Goal: Task Accomplishment & Management: Complete application form

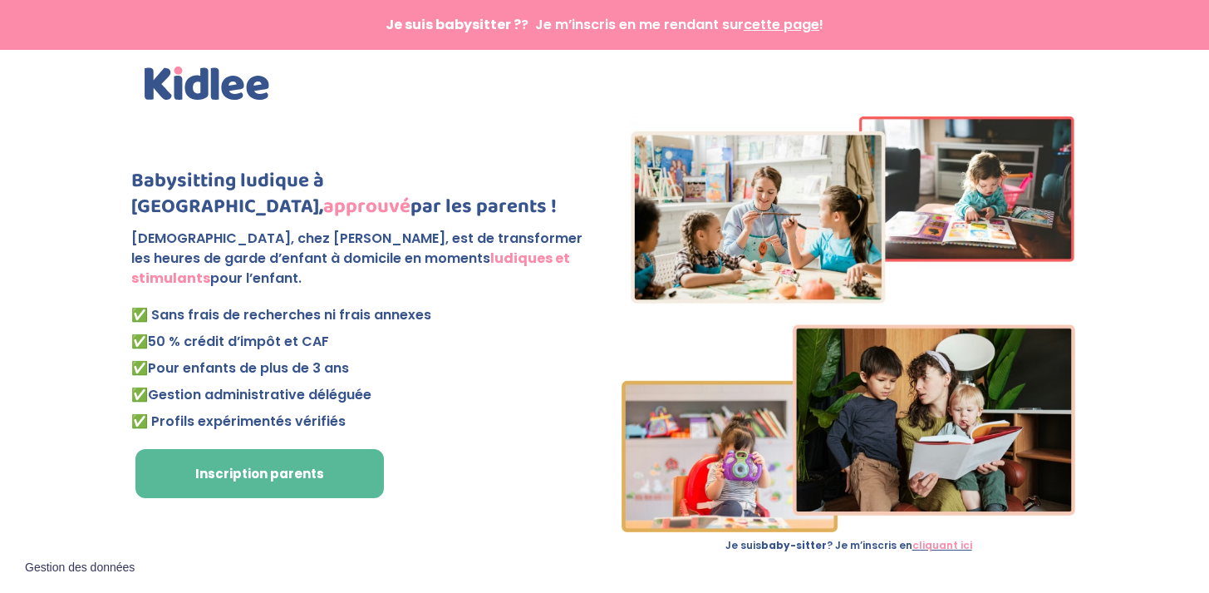
click at [765, 28] on span "cette page" at bounding box center [782, 24] width 76 height 19
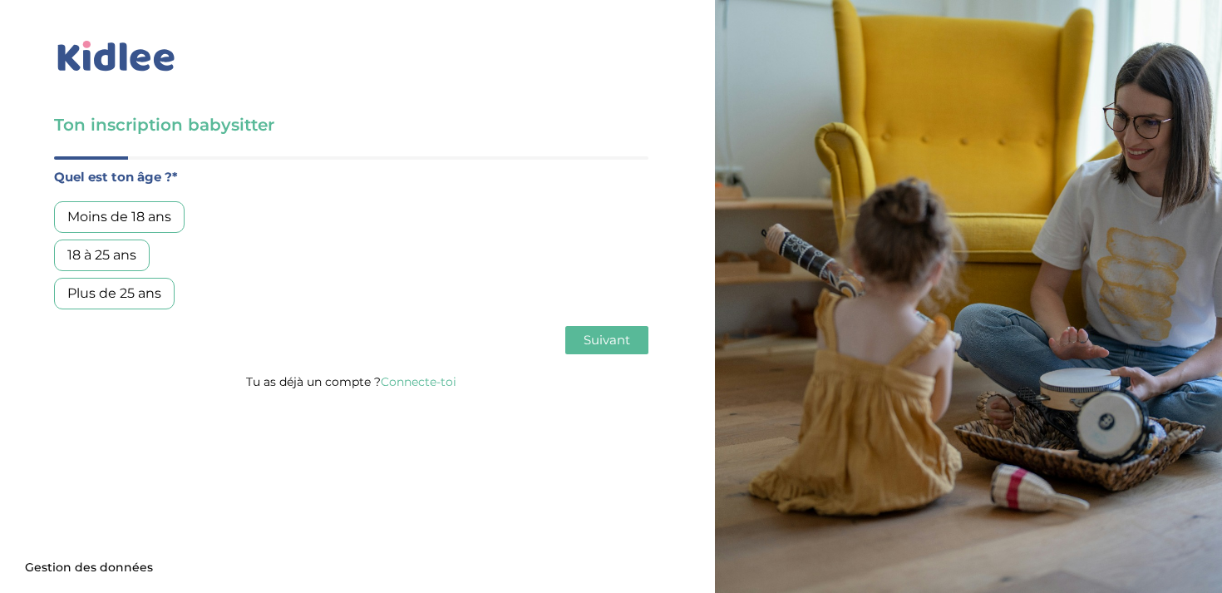
click at [125, 215] on div "Moins de 18 ans" at bounding box center [119, 217] width 130 height 32
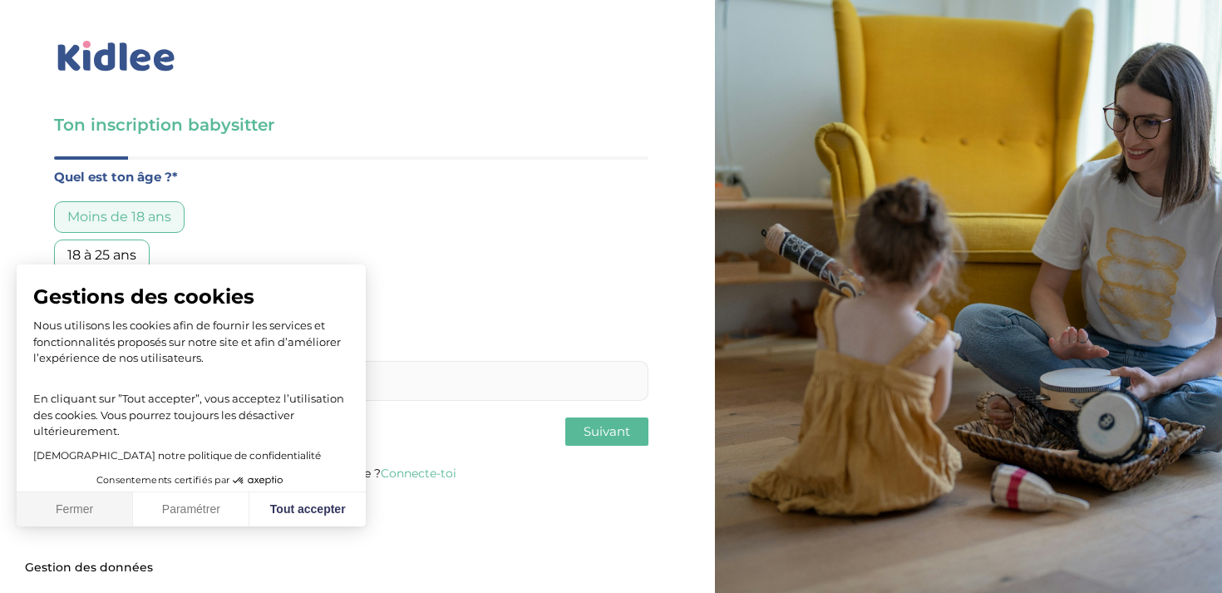
click at [85, 509] on button "Fermer" at bounding box center [75, 509] width 116 height 35
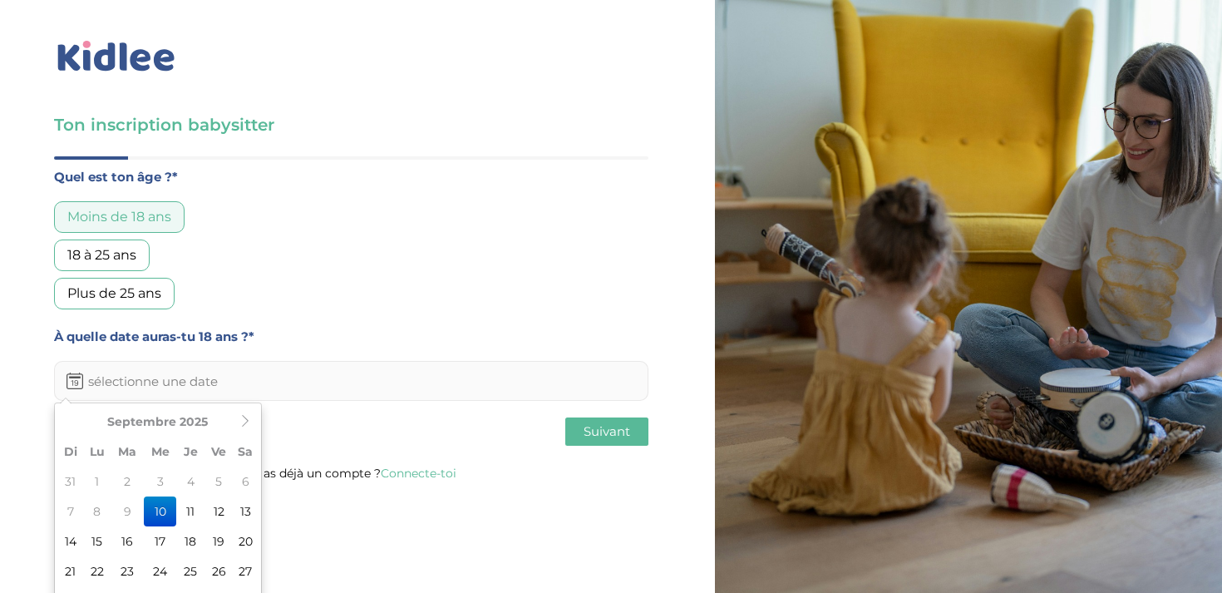
click at [148, 386] on input "text" at bounding box center [351, 381] width 594 height 40
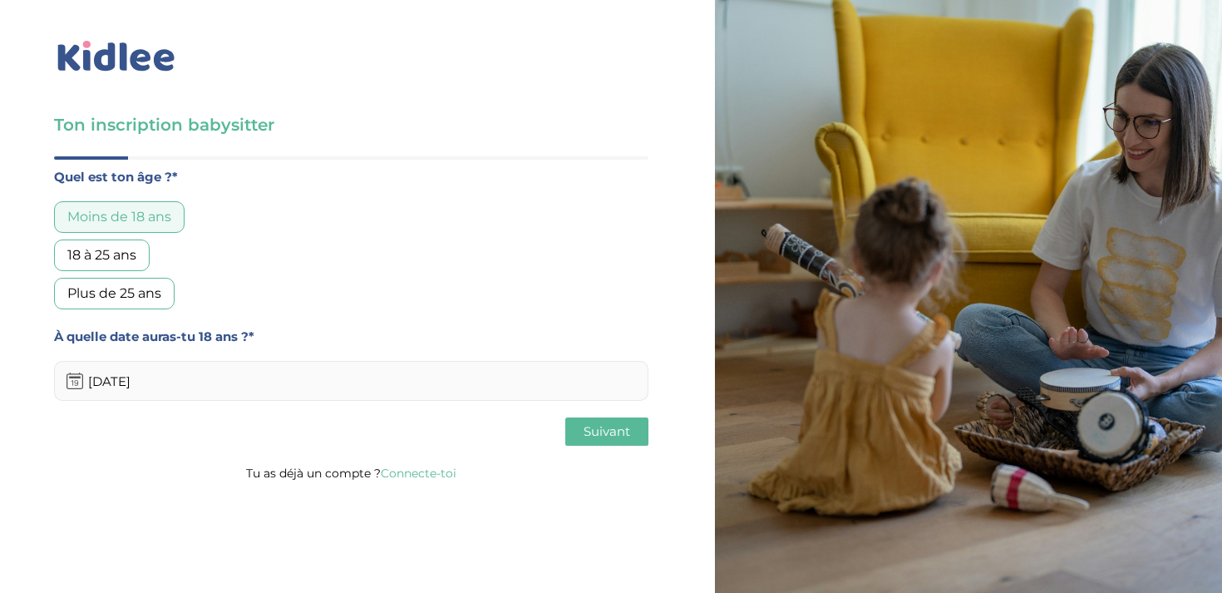
type input "25/10/2025"
click at [598, 431] on span "Suivant" at bounding box center [606, 431] width 47 height 16
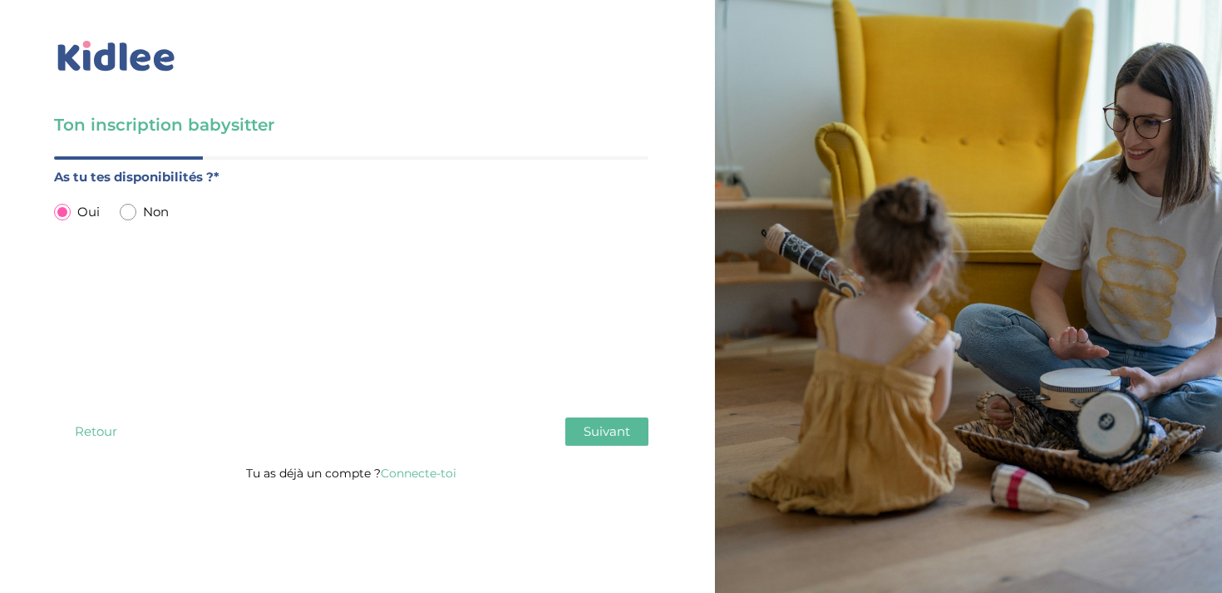
click at [598, 427] on span "Suivant" at bounding box center [606, 431] width 47 height 16
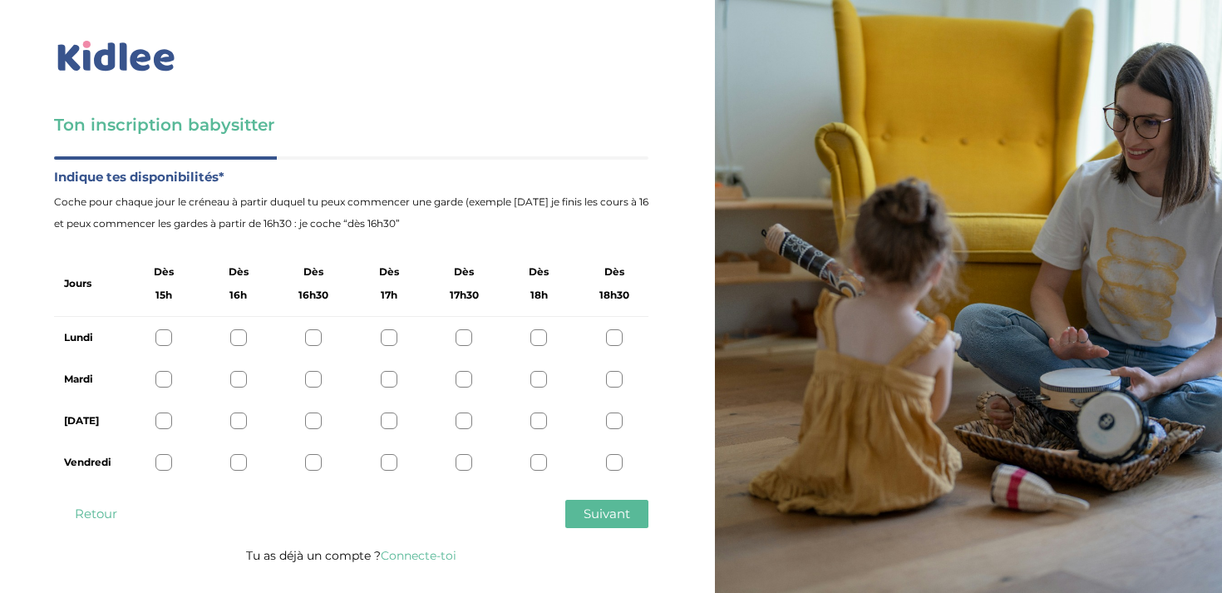
click at [158, 463] on div at bounding box center [163, 462] width 17 height 17
click at [389, 385] on div at bounding box center [389, 379] width 17 height 17
click at [604, 519] on span "Suivant" at bounding box center [606, 513] width 47 height 16
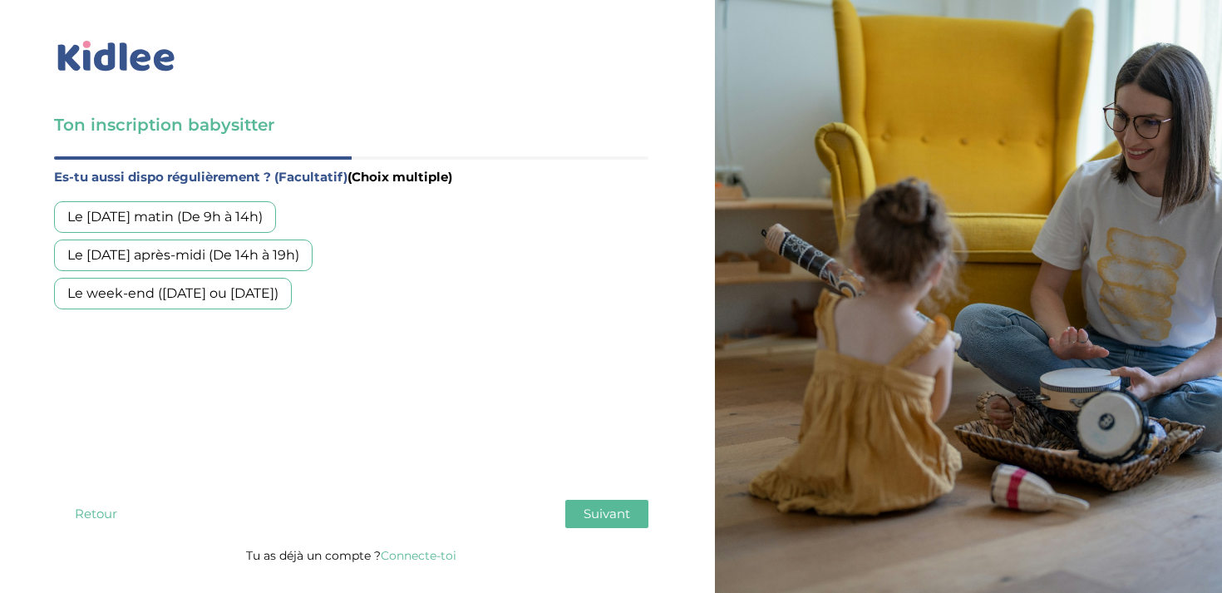
click at [292, 297] on div "Le week-end (samedi ou dimanche)" at bounding box center [173, 294] width 238 height 32
click at [618, 521] on span "Suivant" at bounding box center [606, 513] width 47 height 16
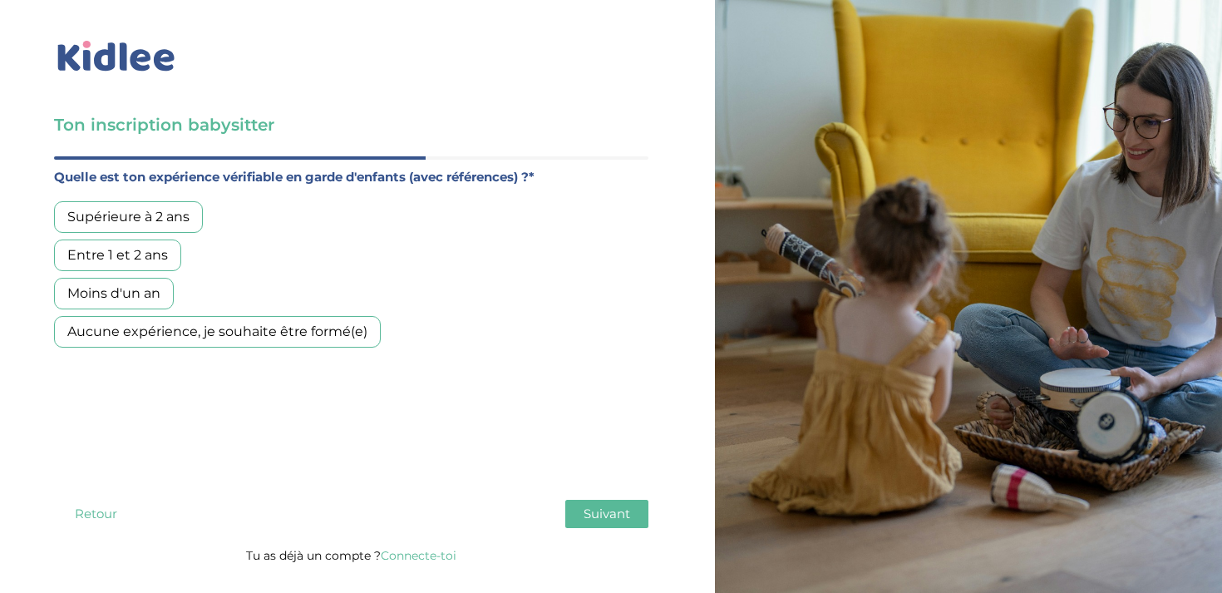
click at [232, 330] on div "Aucune expérience, je souhaite être formé(e)" at bounding box center [217, 332] width 327 height 32
click at [610, 509] on span "Suivant" at bounding box center [606, 513] width 47 height 16
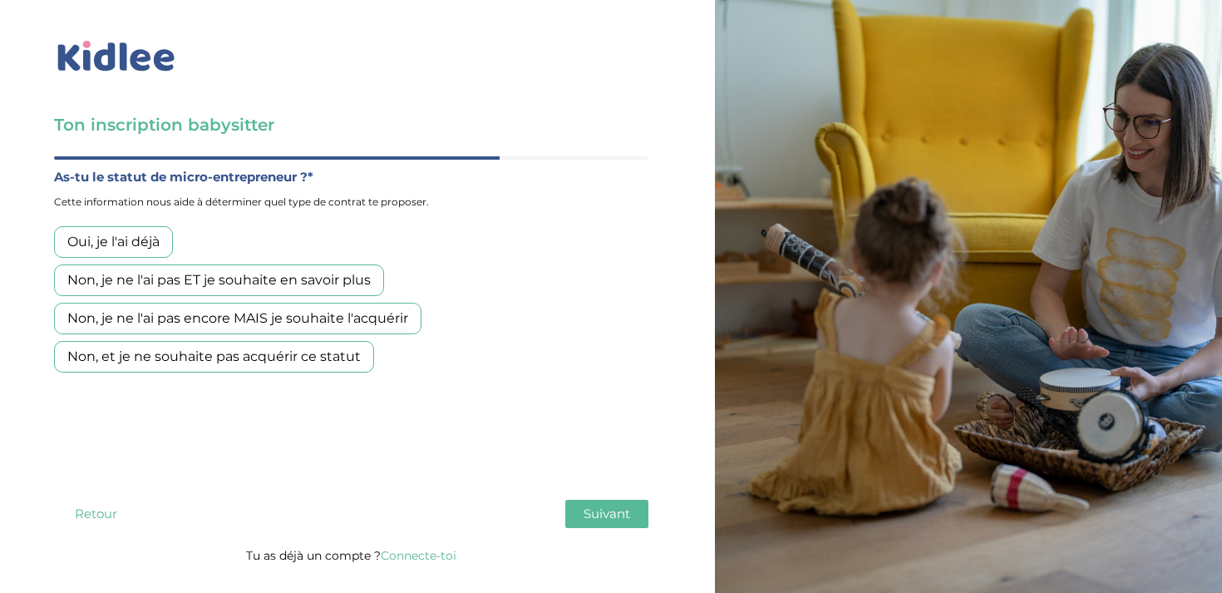
click at [320, 363] on div "Non, et je ne souhaite pas acquérir ce statut" at bounding box center [214, 357] width 320 height 32
click at [599, 525] on button "Suivant" at bounding box center [606, 514] width 83 height 28
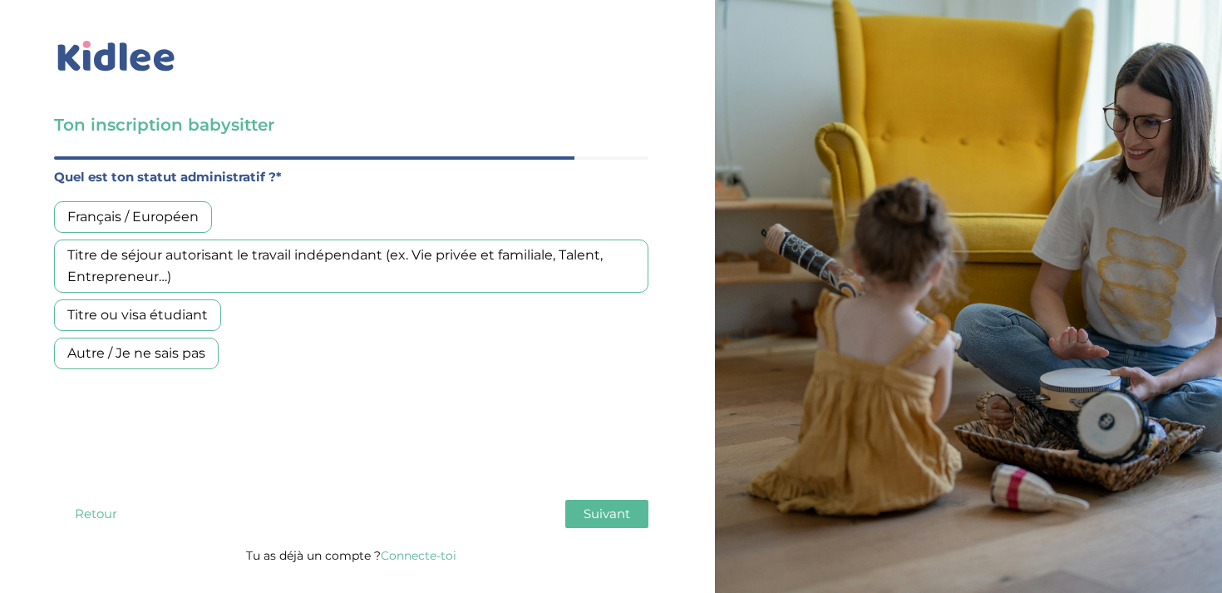
click at [193, 219] on div "Français / Européen" at bounding box center [133, 217] width 158 height 32
click at [639, 514] on button "Suivant" at bounding box center [606, 514] width 83 height 28
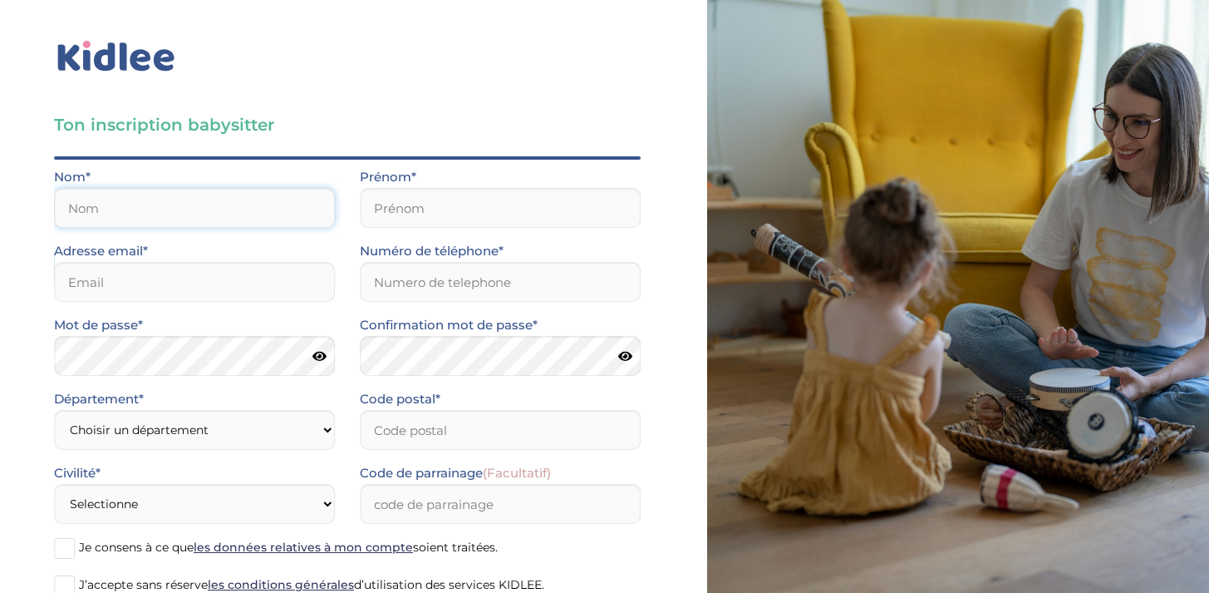
click at [209, 220] on input "text" at bounding box center [194, 208] width 281 height 40
type input "ROSE"
type input "Evelina"
type input "74940"
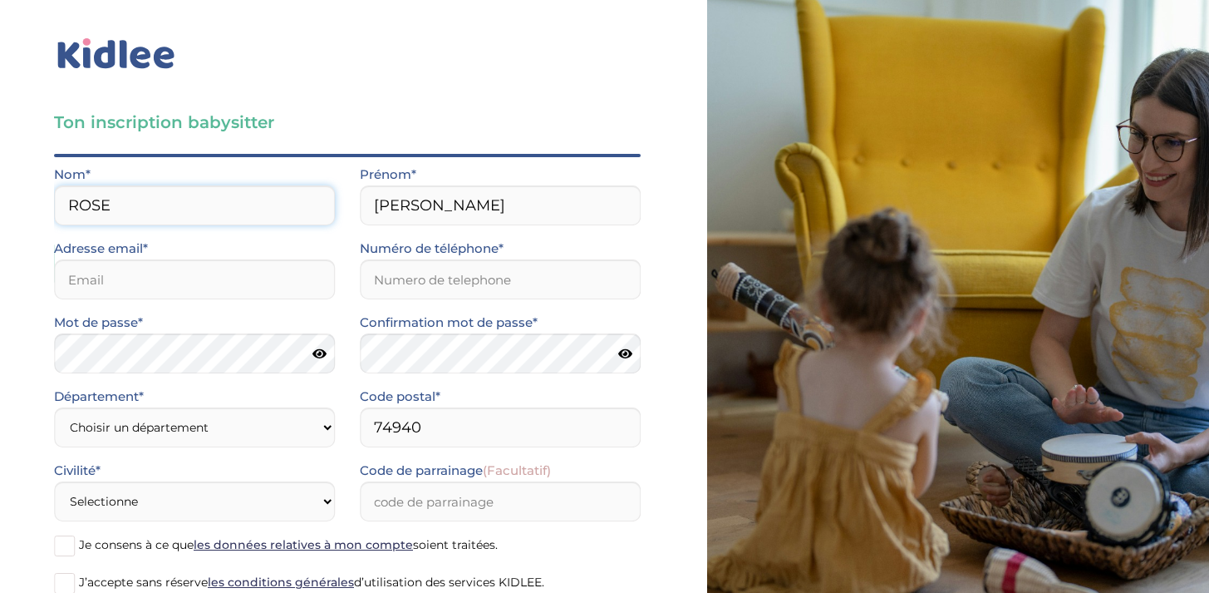
scroll to position [3, 0]
drag, startPoint x: 444, startPoint y: 419, endPoint x: 350, endPoint y: 414, distance: 94.0
click at [350, 414] on div "Code postal* 74940" at bounding box center [500, 422] width 306 height 74
click at [132, 271] on input "email" at bounding box center [194, 278] width 281 height 40
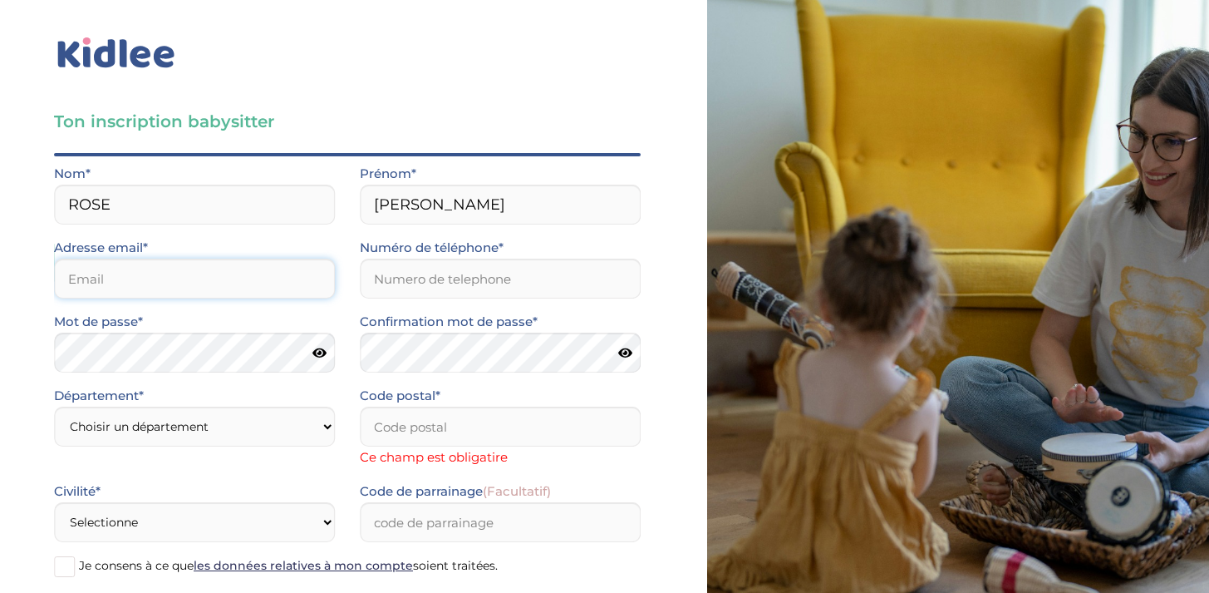
type input "evelina@rose74.com"
click at [408, 285] on input "Numéro de téléphone*" at bounding box center [500, 278] width 281 height 40
type input "0698298270"
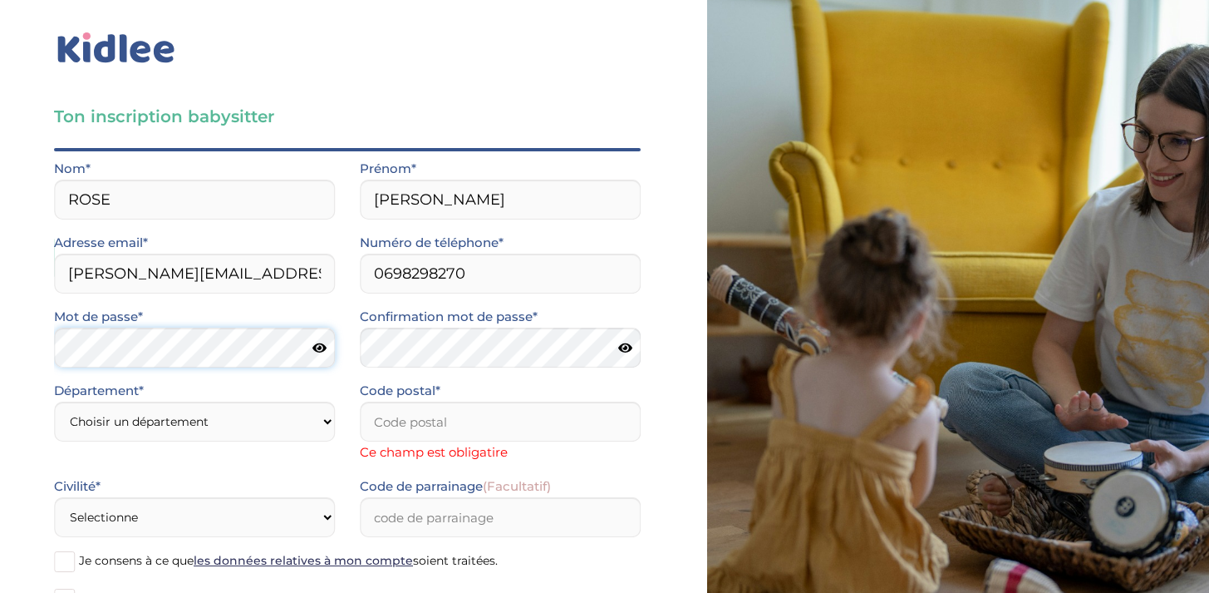
scroll to position [0, 0]
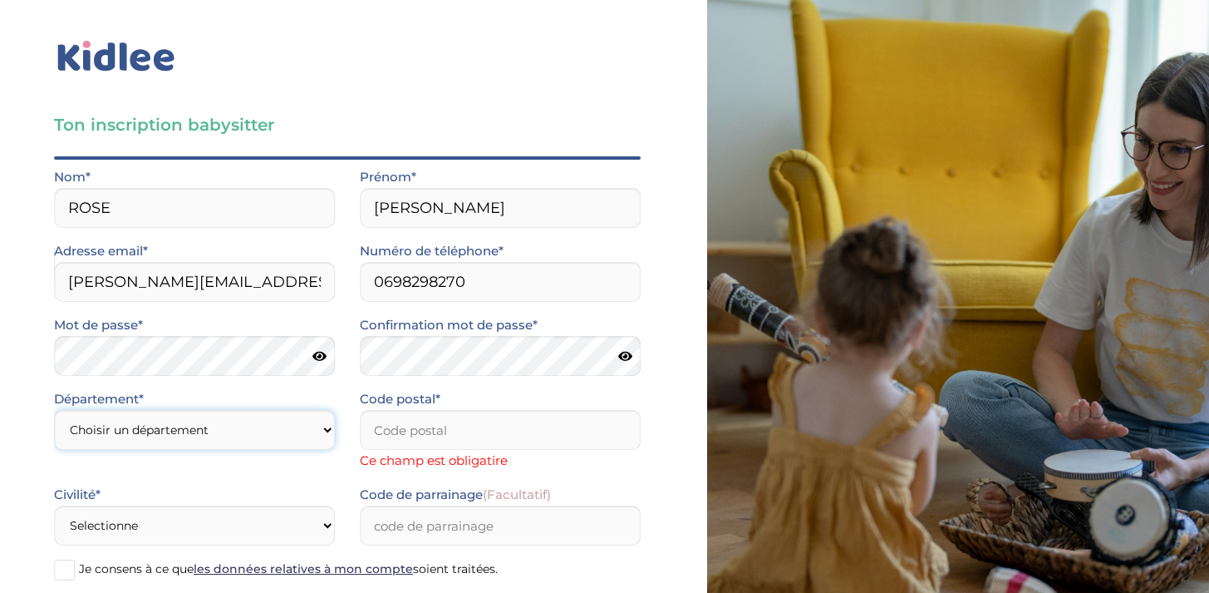
click at [239, 421] on div "Département* Choisir un département Paris (75) Hauts-de-Seine (92) Yvelines (78…" at bounding box center [194, 419] width 281 height 62
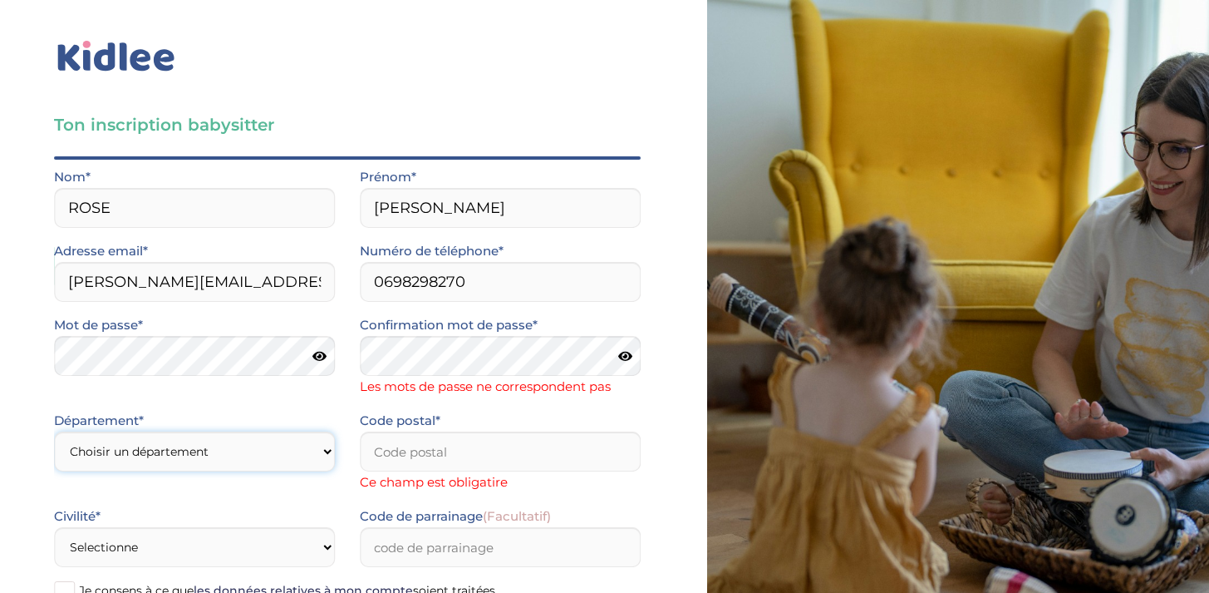
select select "78"
click at [54, 431] on select "Choisir un département Paris (75) Hauts-de-Seine (92) Yvelines (78) Val-de-Marn…" at bounding box center [194, 451] width 281 height 40
click at [441, 450] on input "Code postal*" at bounding box center [500, 451] width 281 height 40
type input "78500"
click at [625, 361] on icon at bounding box center [625, 356] width 14 height 12
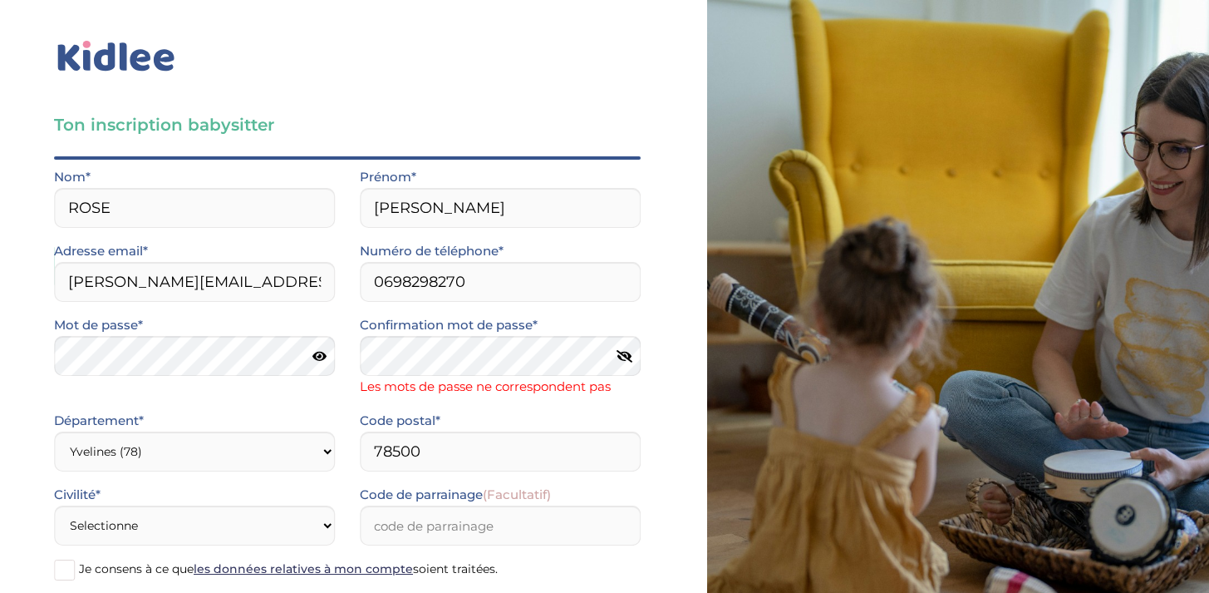
click at [322, 355] on icon at bounding box center [320, 356] width 14 height 12
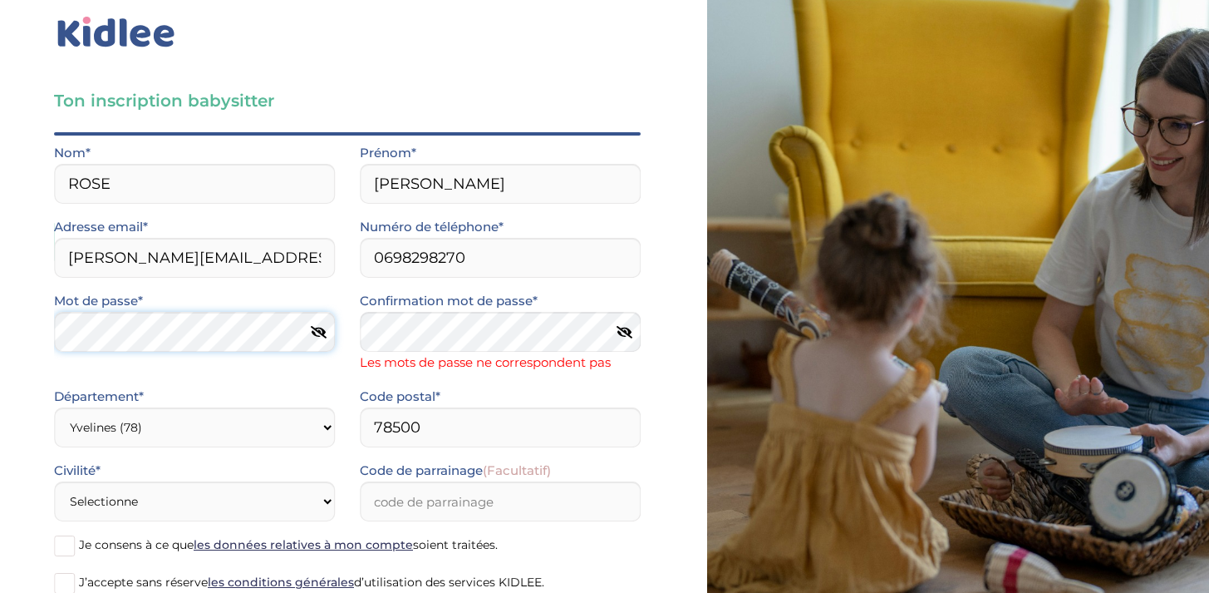
scroll to position [38, 0]
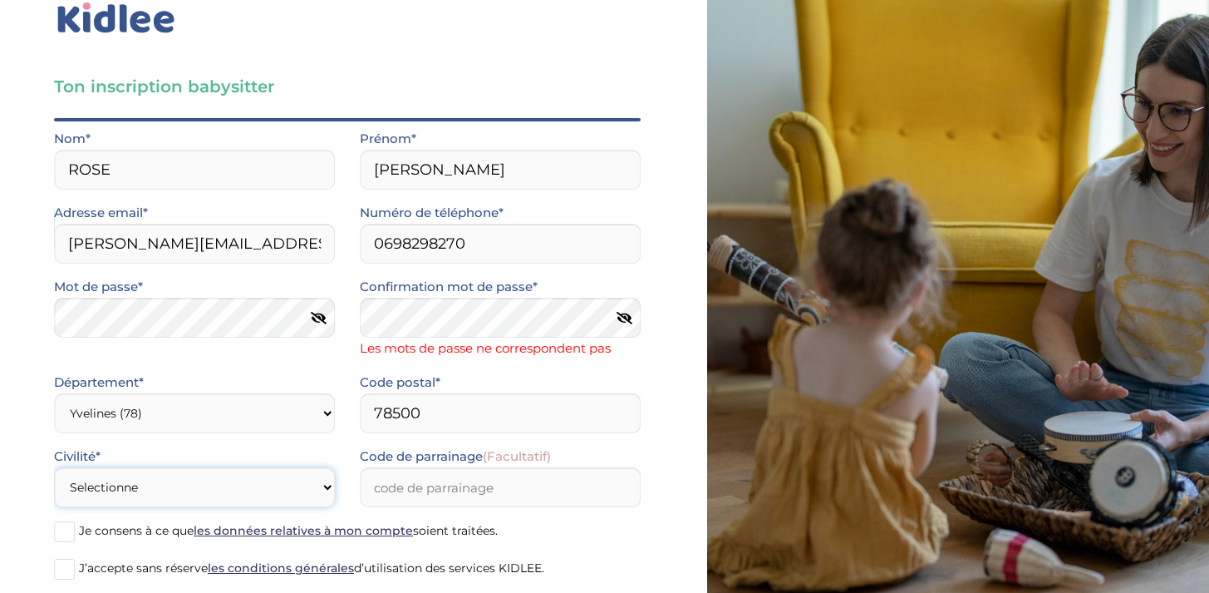
click at [180, 490] on select "Selectionne Mr Mme" at bounding box center [194, 487] width 281 height 40
select select "1"
click at [54, 467] on select "Selectionne Mr Mme" at bounding box center [194, 487] width 281 height 40
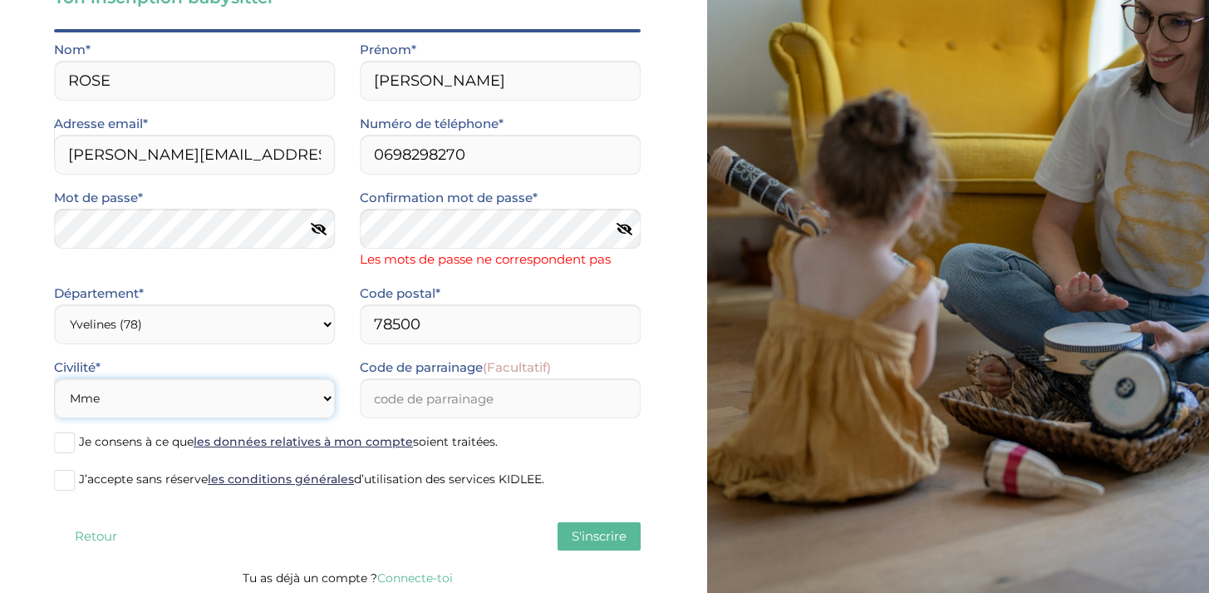
scroll to position [127, 0]
click at [66, 445] on span at bounding box center [64, 442] width 21 height 21
click at [0, 0] on input "Je consens à ce que les données relatives à mon compte soient traitées." at bounding box center [0, 0] width 0 height 0
click at [65, 463] on div "Je consens à ce que les données relatives à mon compte soient traitées." at bounding box center [348, 449] width 612 height 37
click at [71, 484] on span at bounding box center [64, 480] width 21 height 21
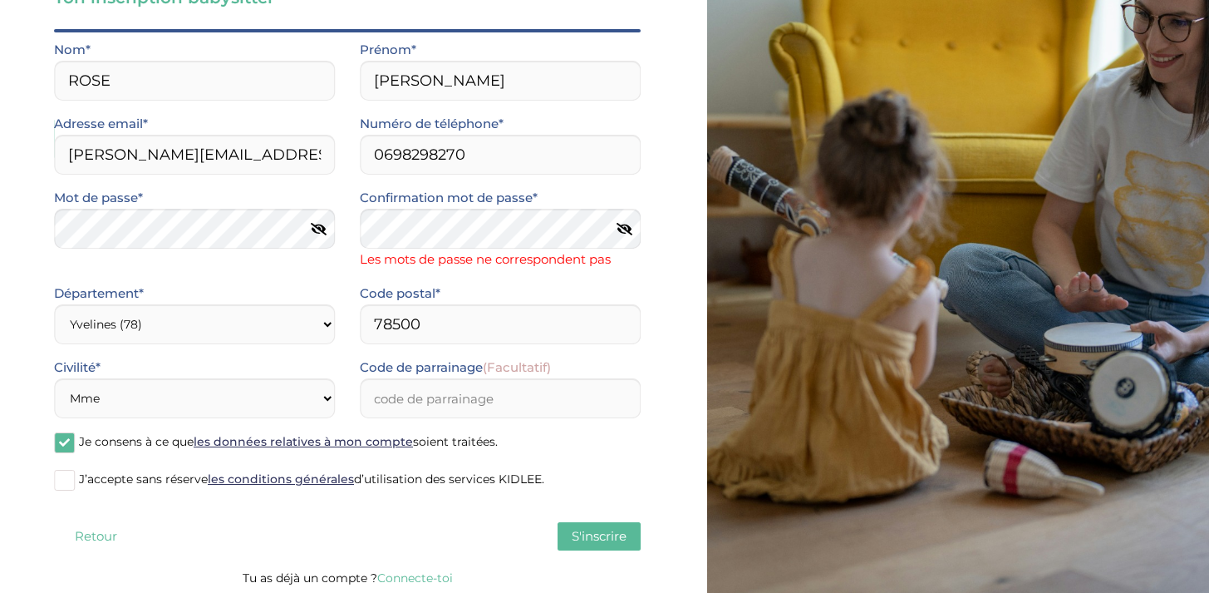
click at [0, 0] on input "J’accepte sans réserve les conditions générales d’utilisation des services KIDL…" at bounding box center [0, 0] width 0 height 0
click at [593, 539] on span "S'inscrire" at bounding box center [599, 536] width 55 height 16
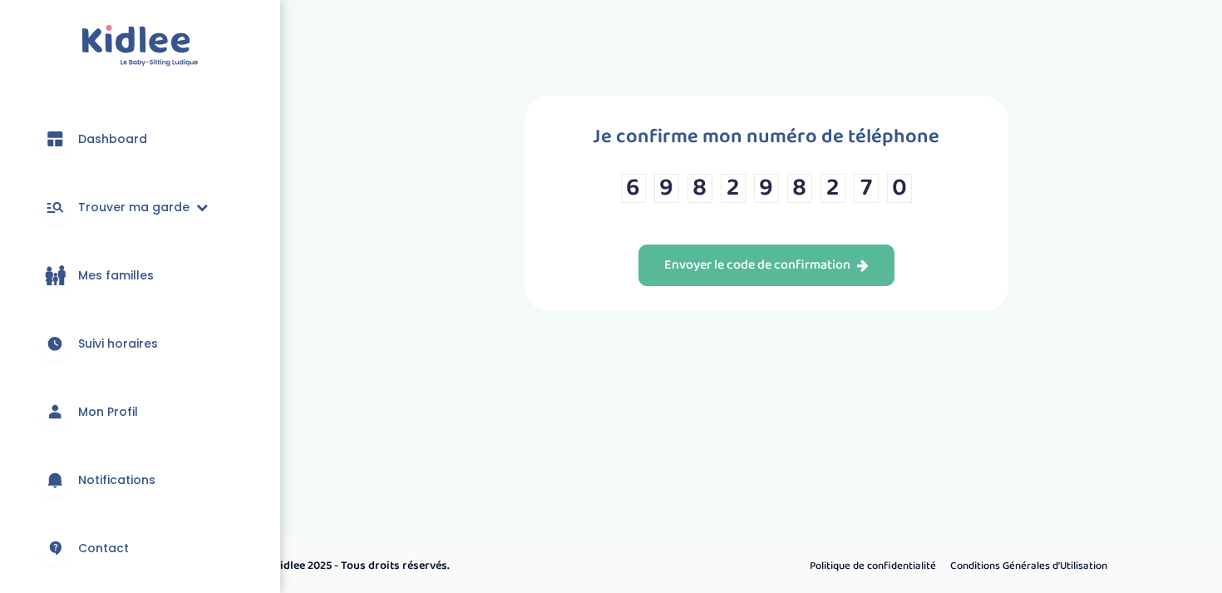
click at [841, 271] on div "Envoyer le code de confirmation" at bounding box center [766, 265] width 204 height 19
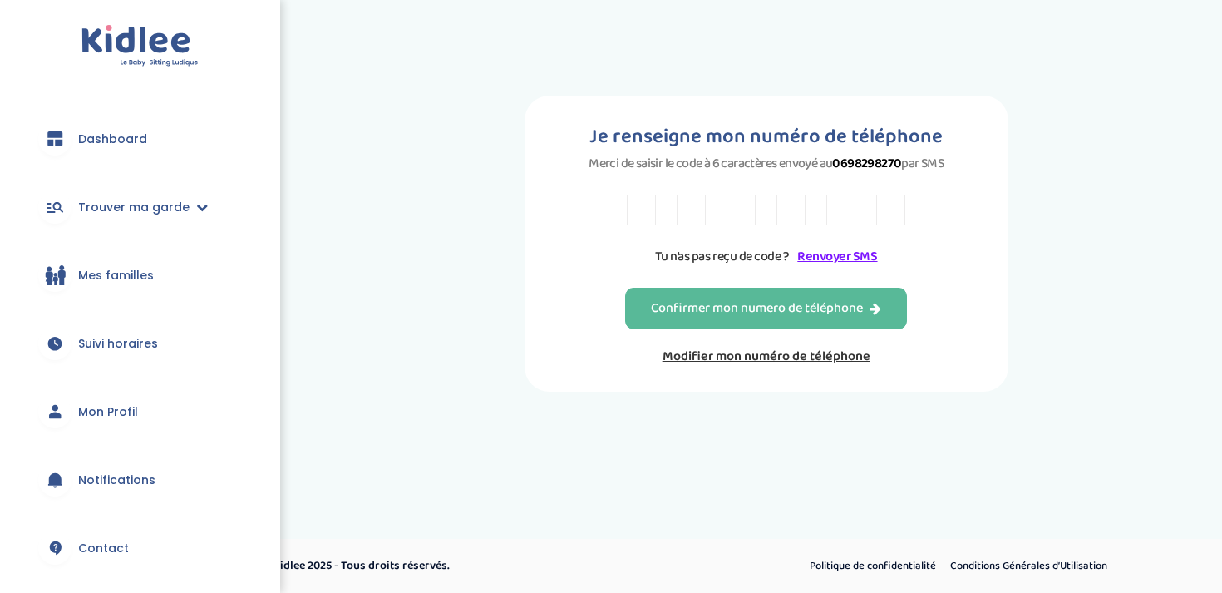
click at [634, 211] on input "text" at bounding box center [641, 209] width 29 height 31
type input "l"
type input "L"
type input "B"
type input "W"
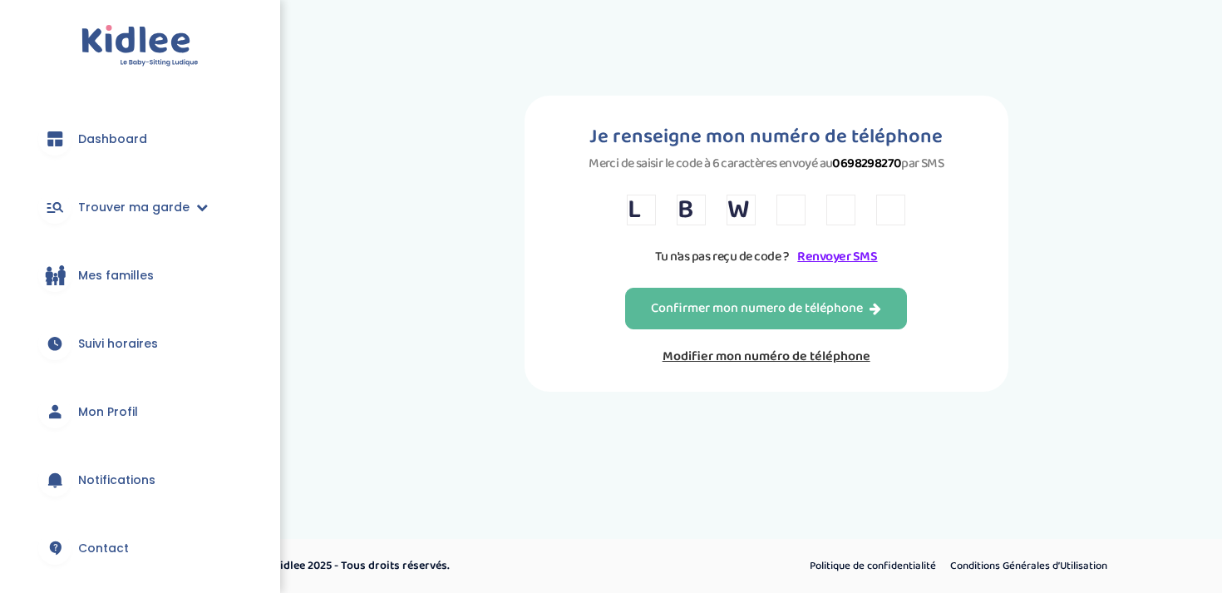
type input "M"
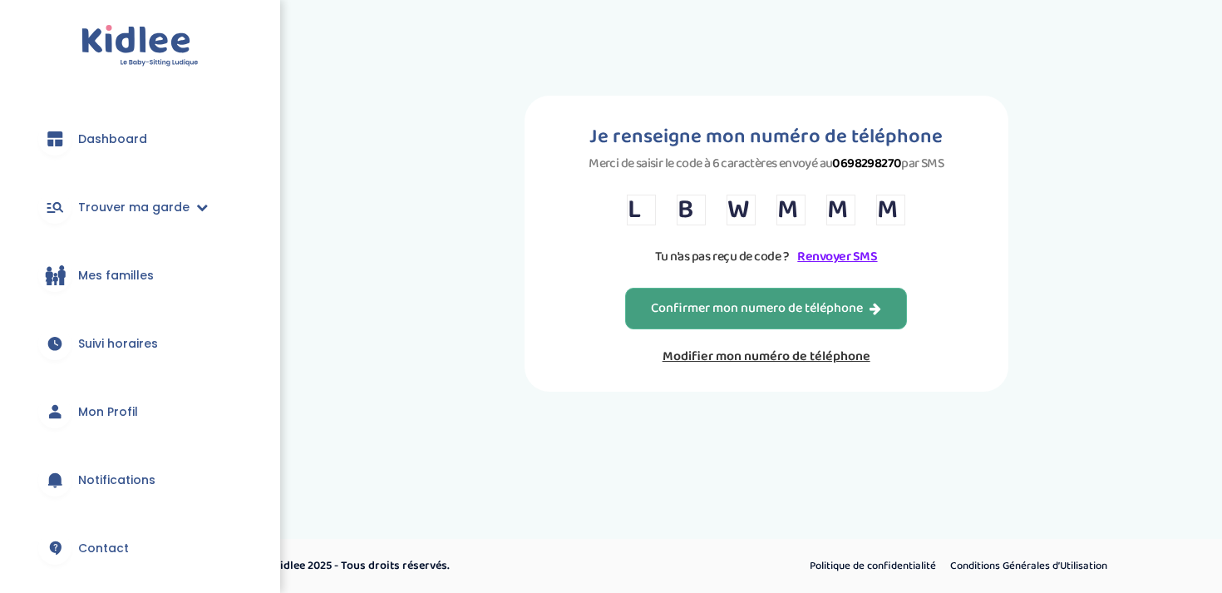
type input "M"
click at [647, 304] on button "Confirmer mon numero de téléphone" at bounding box center [766, 309] width 282 height 42
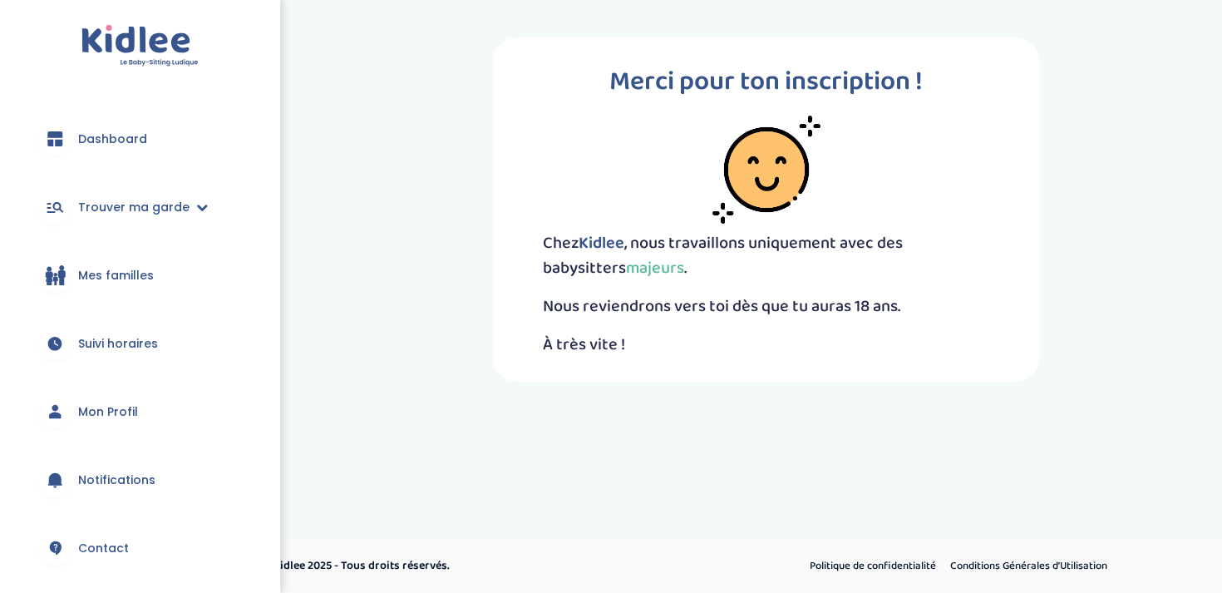
click at [97, 405] on span "Mon Profil" at bounding box center [108, 411] width 60 height 17
click at [89, 421] on link "Mon Profil" at bounding box center [140, 411] width 230 height 60
click at [114, 148] on link "Dashboard" at bounding box center [140, 139] width 230 height 60
